Goal: Transaction & Acquisition: Download file/media

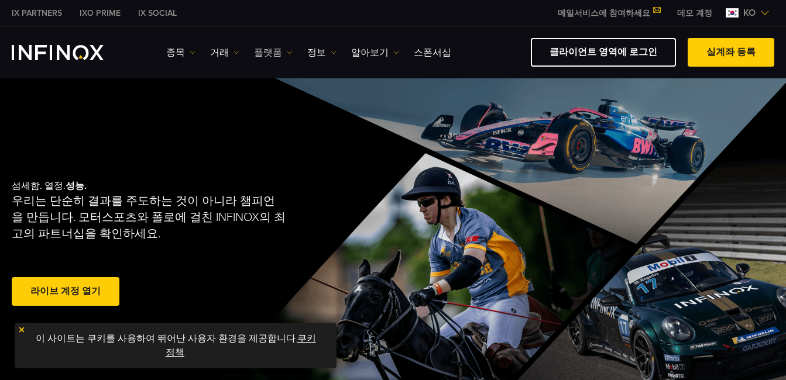
click at [289, 51] on img at bounding box center [290, 53] width 6 height 6
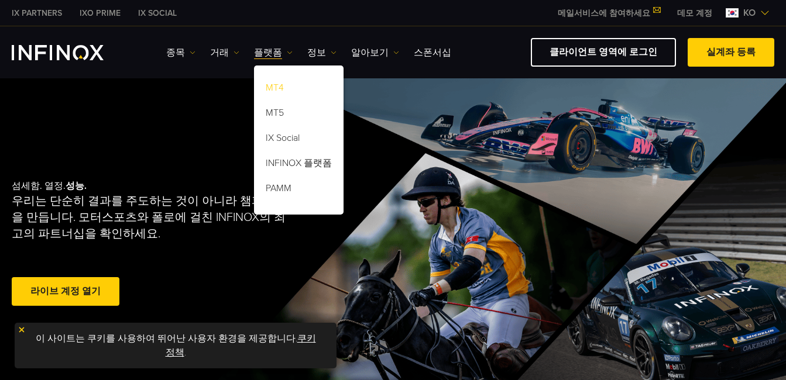
click at [282, 89] on link "MT4" at bounding box center [299, 89] width 90 height 25
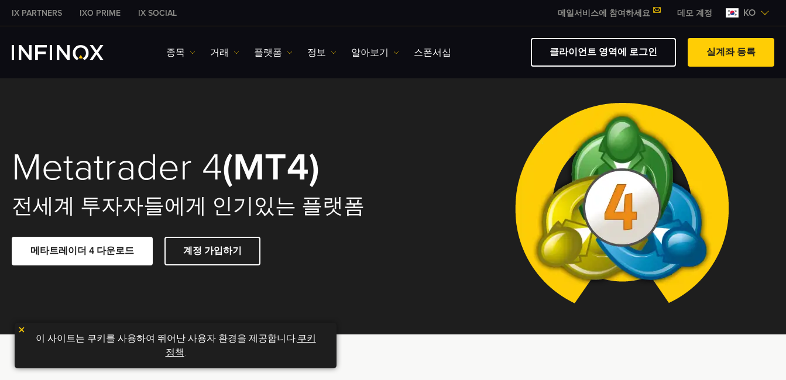
drag, startPoint x: 92, startPoint y: 250, endPoint x: 267, endPoint y: 264, distance: 174.8
click at [267, 264] on div "메타트레이더 4 다운로드 계정 가입하기" at bounding box center [195, 251] width 366 height 29
click at [108, 254] on link "메타트레이더 4 다운로드" at bounding box center [82, 251] width 141 height 29
click at [112, 254] on link "메타트레이더 4 다운로드" at bounding box center [82, 251] width 141 height 29
click at [82, 253] on link "메타트레이더 4 다운로드" at bounding box center [82, 251] width 141 height 29
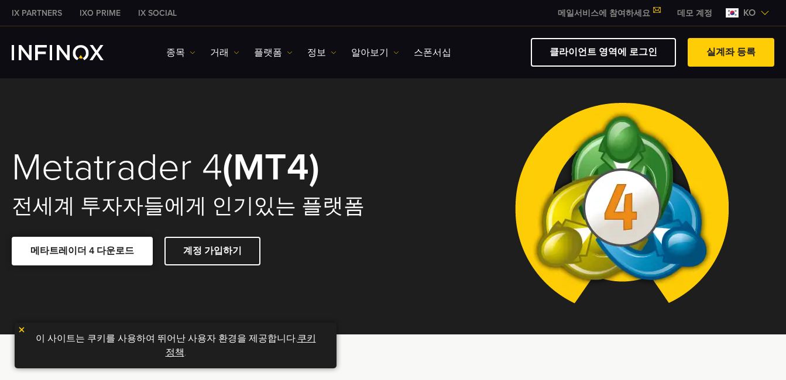
click at [82, 253] on link "메타트레이더 4 다운로드" at bounding box center [82, 251] width 141 height 29
